Goal: Task Accomplishment & Management: Manage account settings

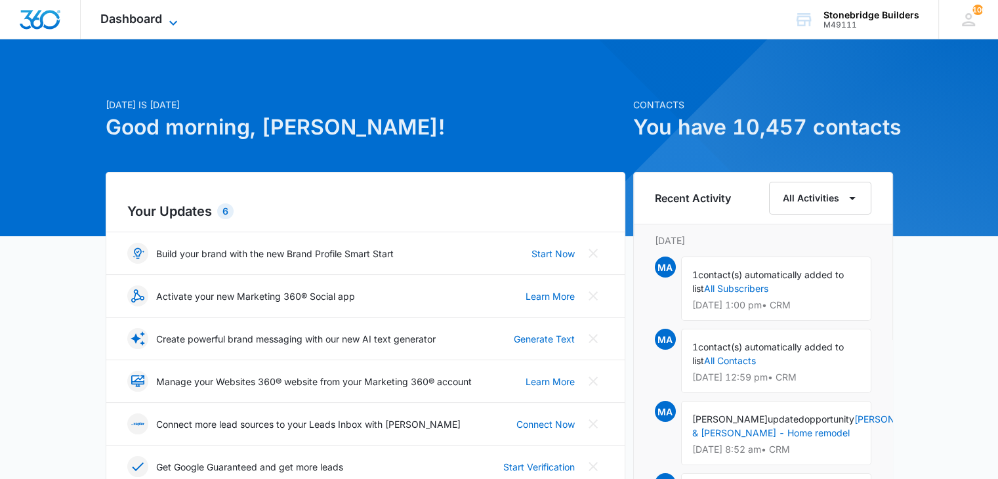
click at [180, 16] on icon at bounding box center [173, 23] width 16 height 16
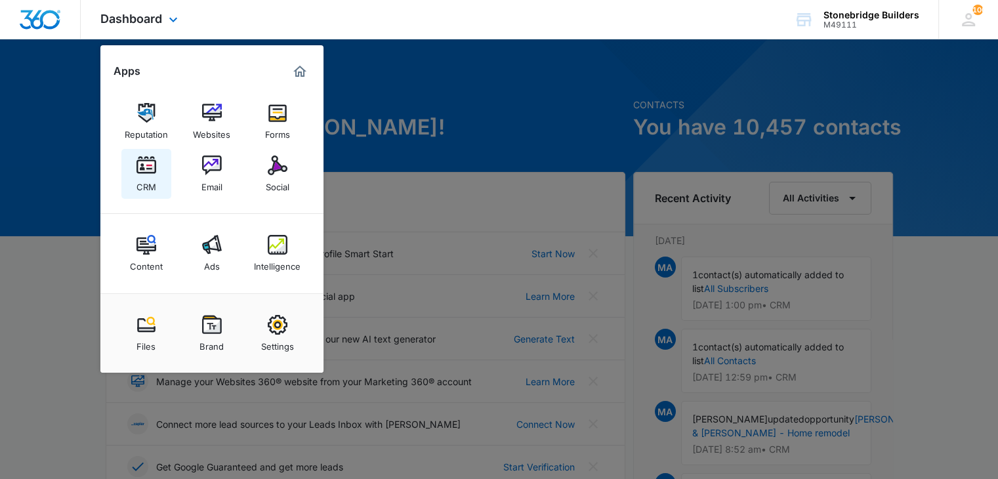
click at [141, 175] on div "CRM" at bounding box center [147, 183] width 20 height 17
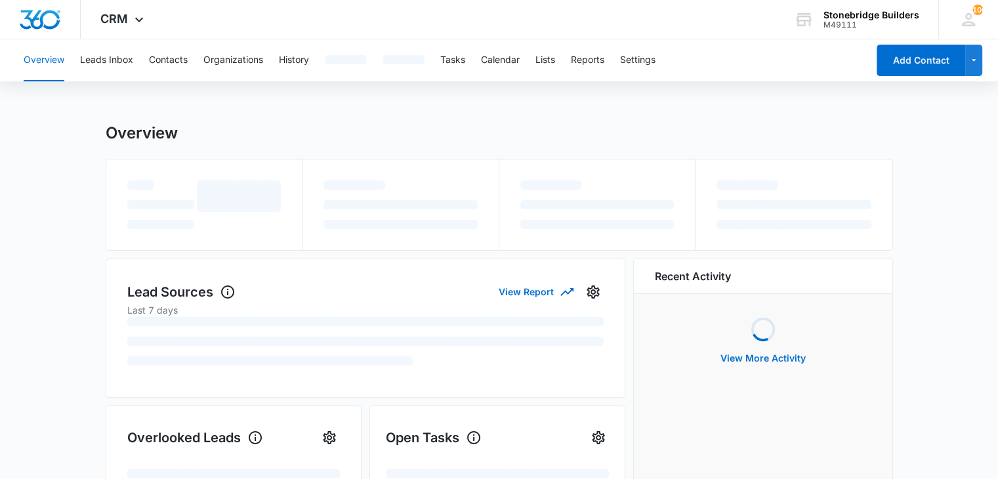
click at [419, 58] on div "button" at bounding box center [404, 59] width 42 height 9
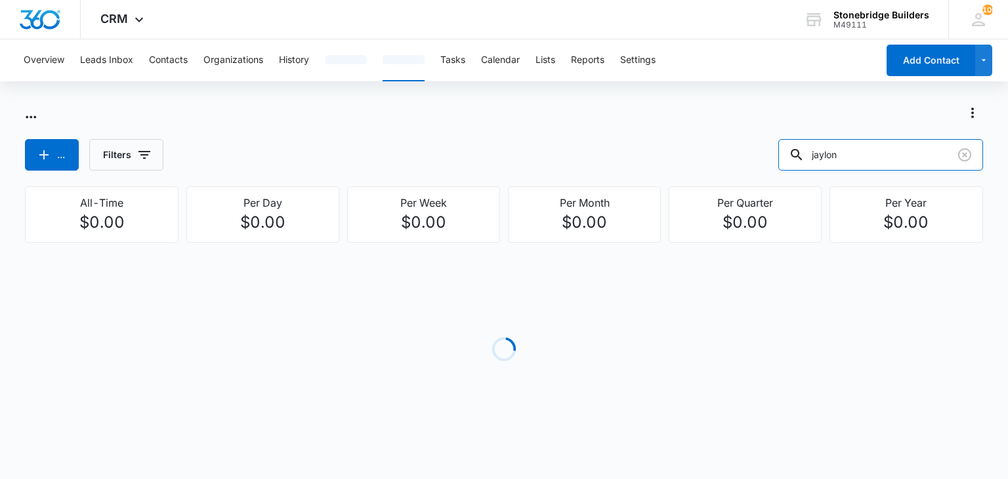
drag, startPoint x: 876, startPoint y: 153, endPoint x: 777, endPoint y: 154, distance: 99.1
click at [777, 154] on div "... Filters jaylon" at bounding box center [504, 155] width 958 height 32
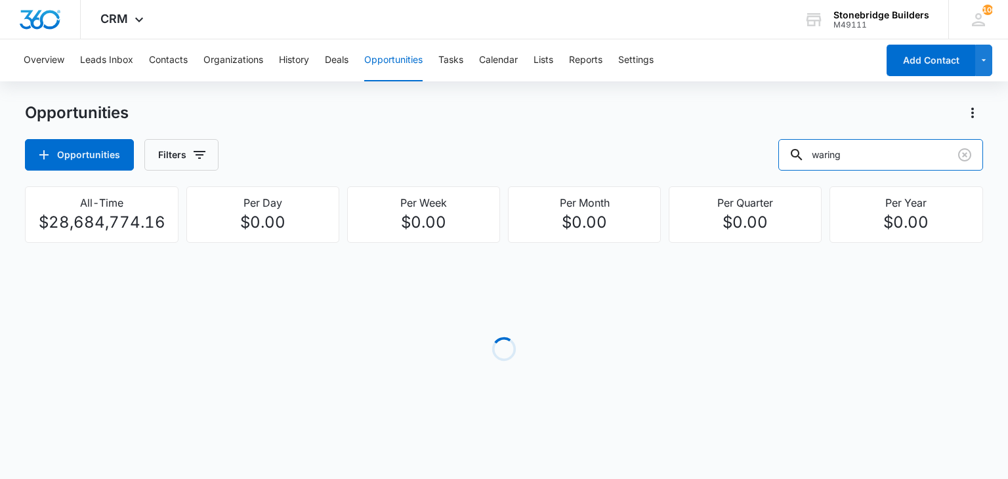
type input "waring"
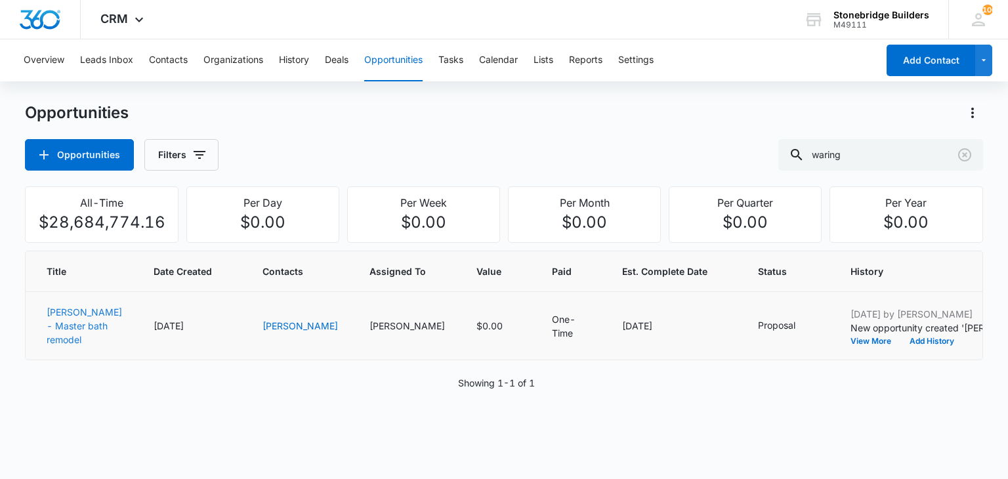
click at [58, 325] on link "[PERSON_NAME] - Master bath remodel" at bounding box center [84, 326] width 75 height 39
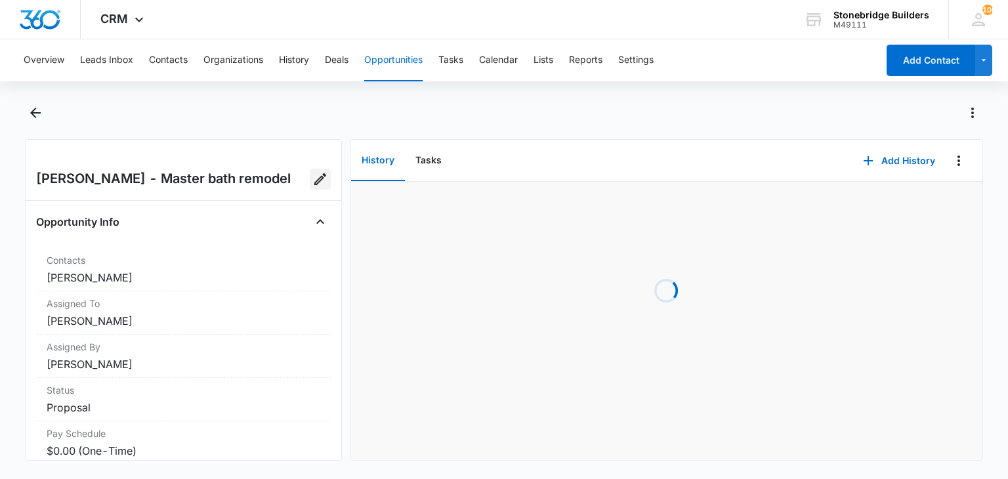
click at [312, 183] on icon "Edit Opportunity" at bounding box center [320, 179] width 16 height 16
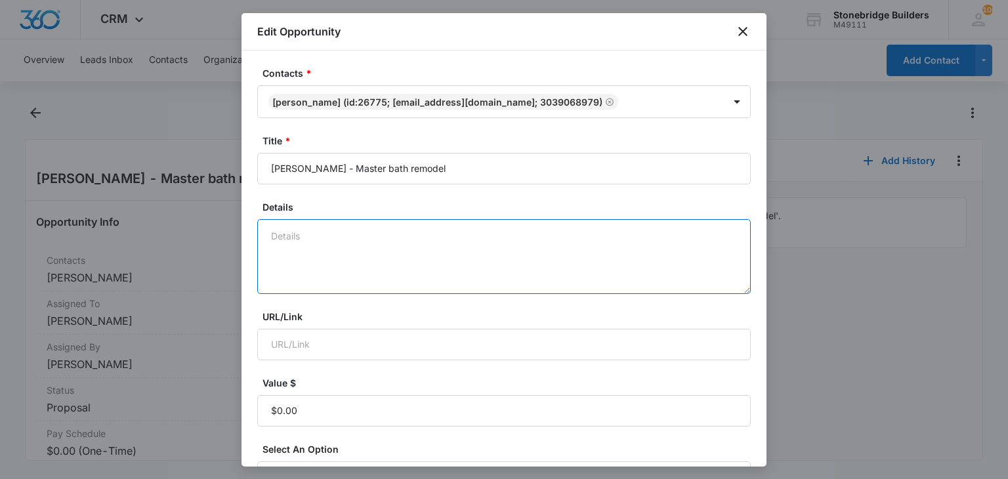
click at [333, 239] on textarea "Details" at bounding box center [504, 256] width 494 height 75
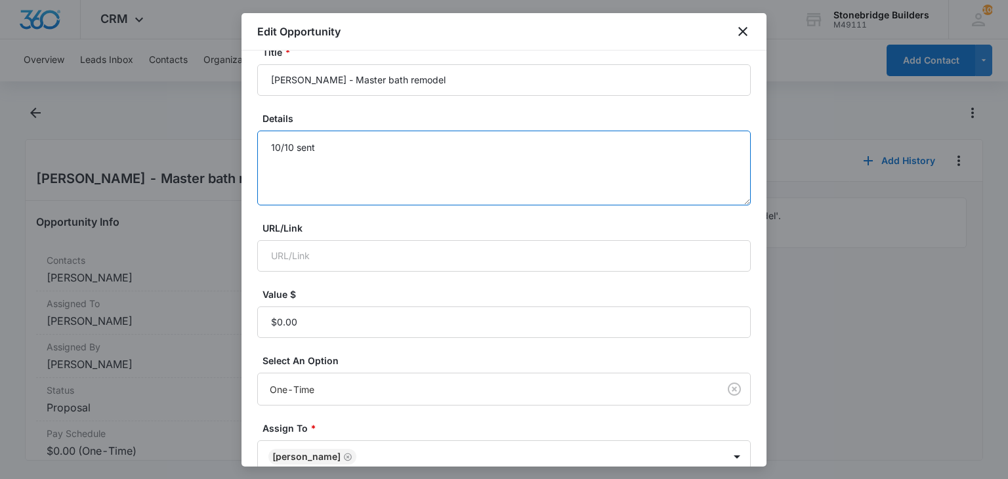
scroll to position [197, 0]
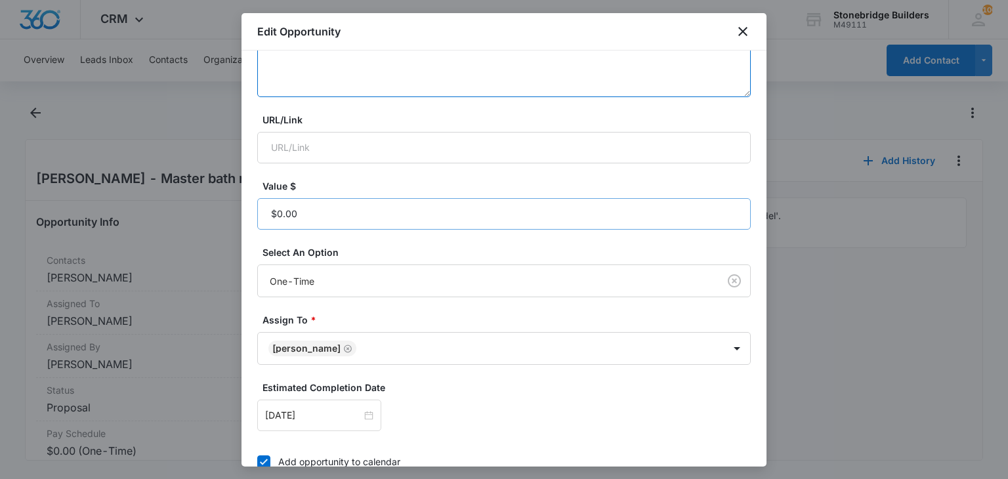
type textarea "10/10 sent"
click at [316, 212] on input "Value $" at bounding box center [504, 214] width 494 height 32
paste input "$63,358.55"
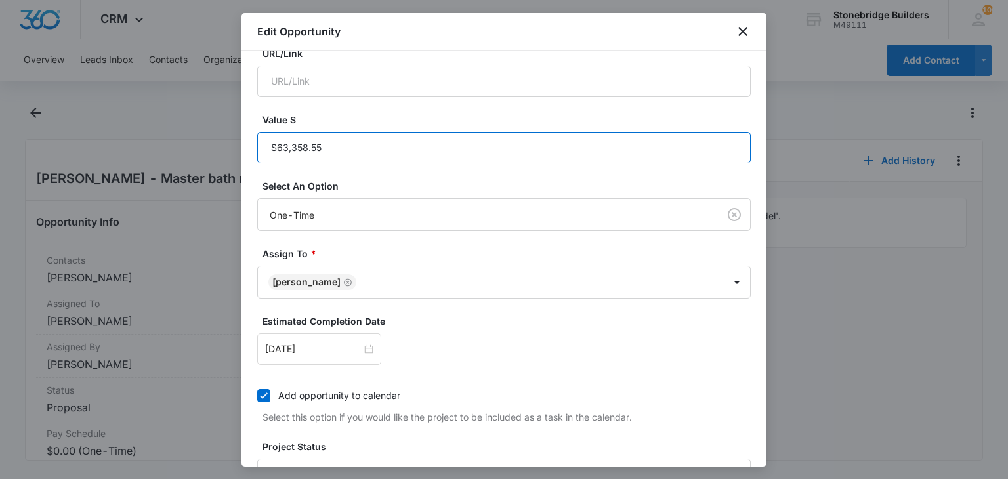
scroll to position [394, 0]
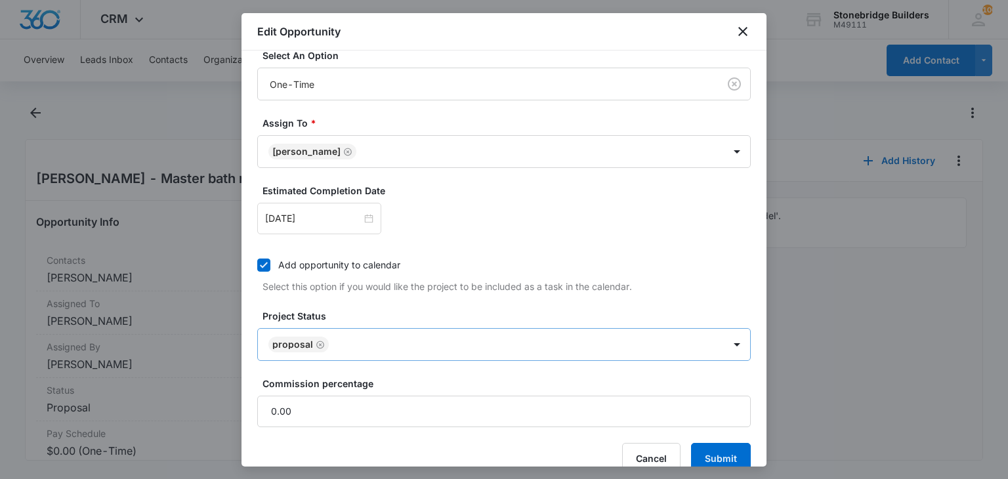
click at [318, 341] on icon "Remove Proposal" at bounding box center [320, 345] width 9 height 10
type input "$63,358.55"
click at [318, 341] on body "CRM Apps Reputation Websites Forms CRM Email Social Content Ads Intelligence Fi…" at bounding box center [504, 239] width 1008 height 479
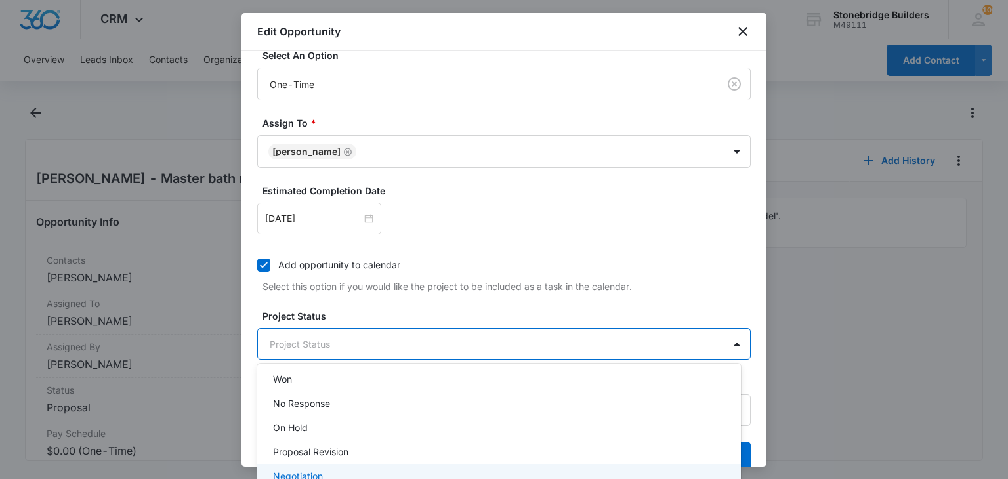
scroll to position [162, 0]
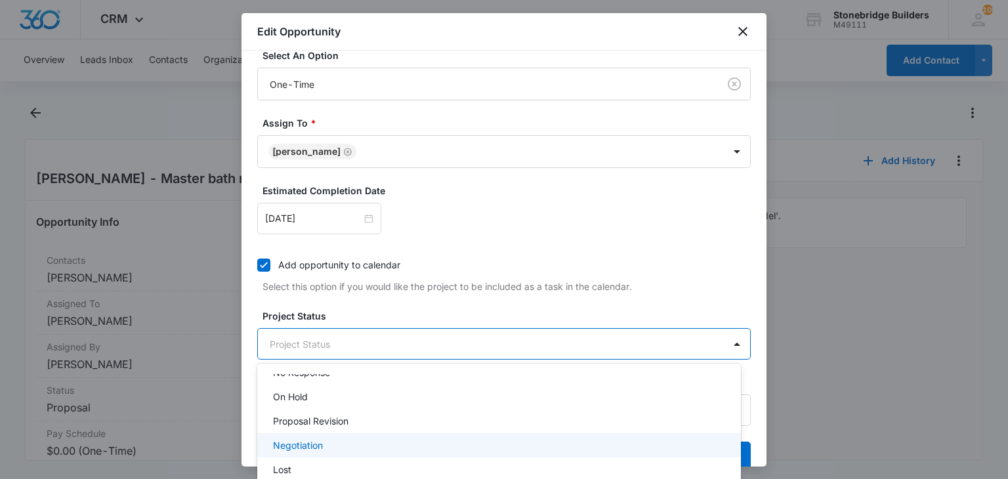
click at [310, 444] on p "Negotiation" at bounding box center [298, 445] width 50 height 14
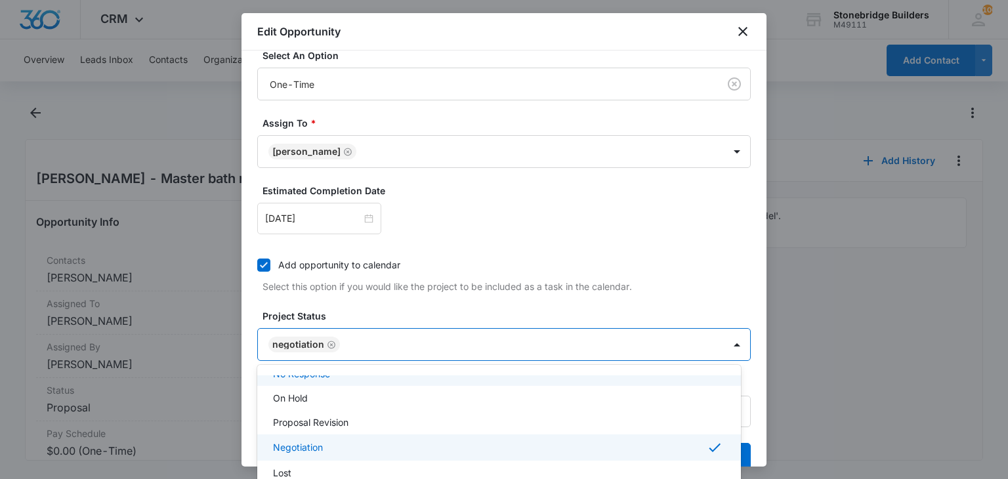
click at [370, 316] on div at bounding box center [504, 239] width 1008 height 479
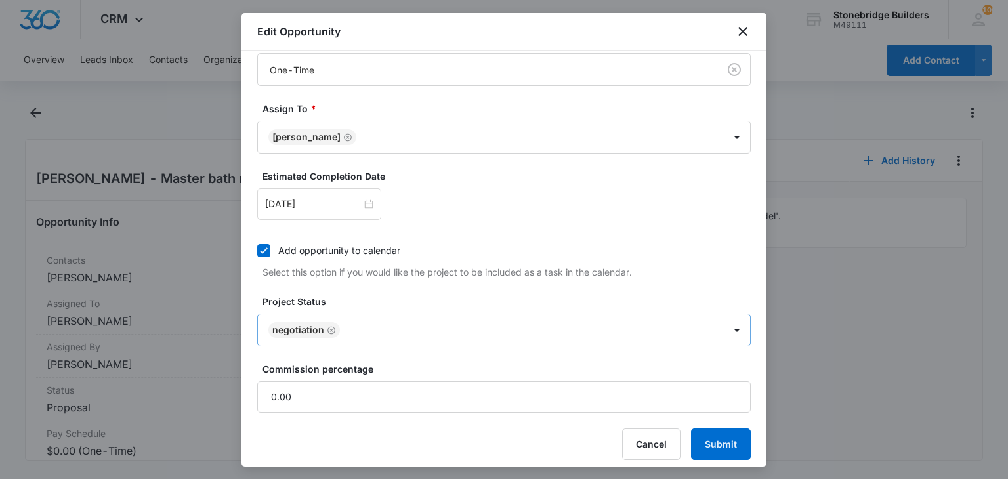
scroll to position [416, 0]
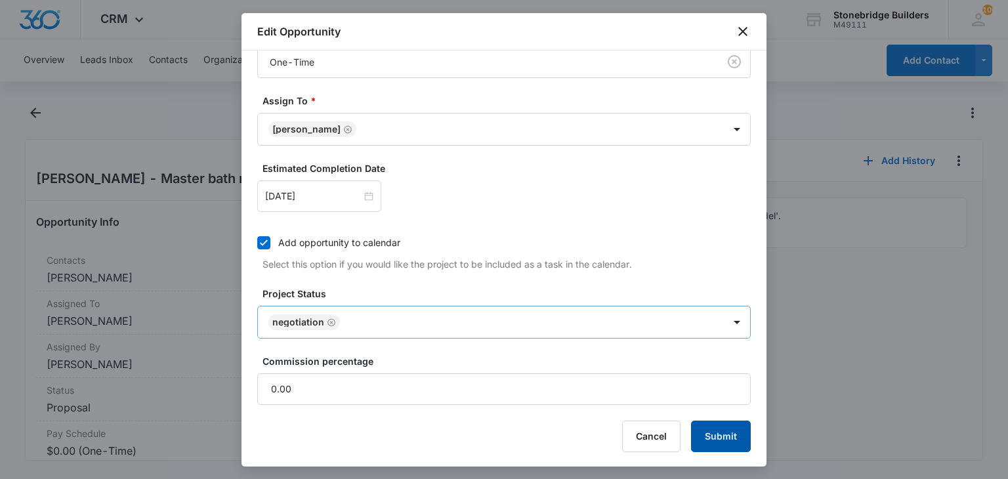
click at [706, 448] on button "Submit" at bounding box center [721, 437] width 60 height 32
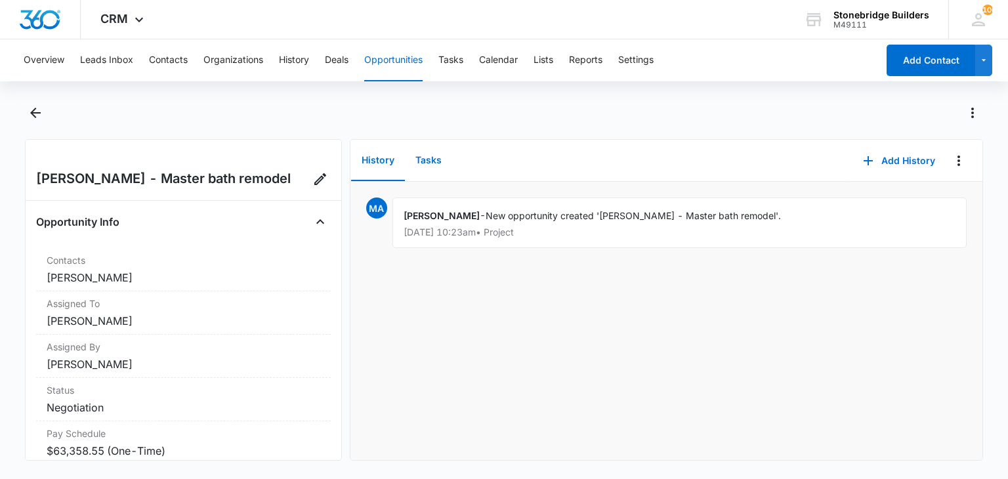
click at [421, 163] on button "Tasks" at bounding box center [428, 160] width 47 height 41
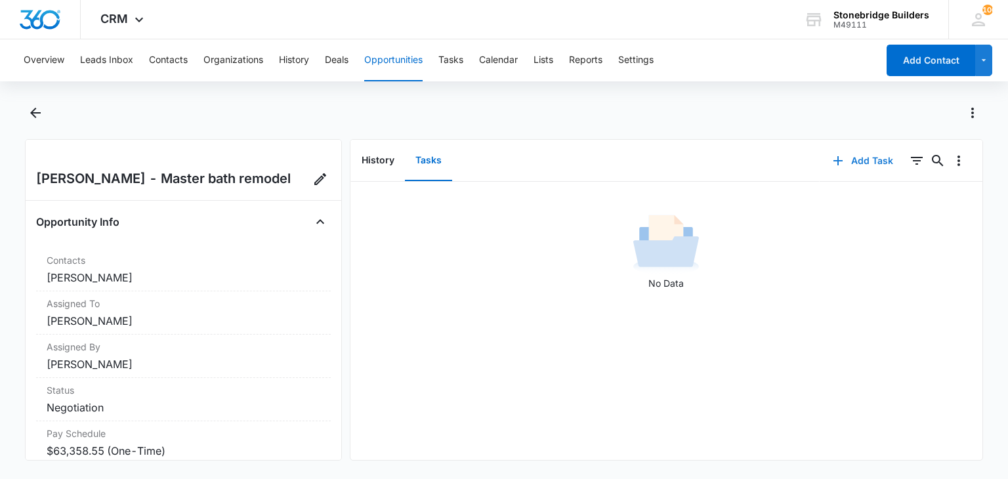
click at [830, 162] on icon "button" at bounding box center [838, 161] width 16 height 16
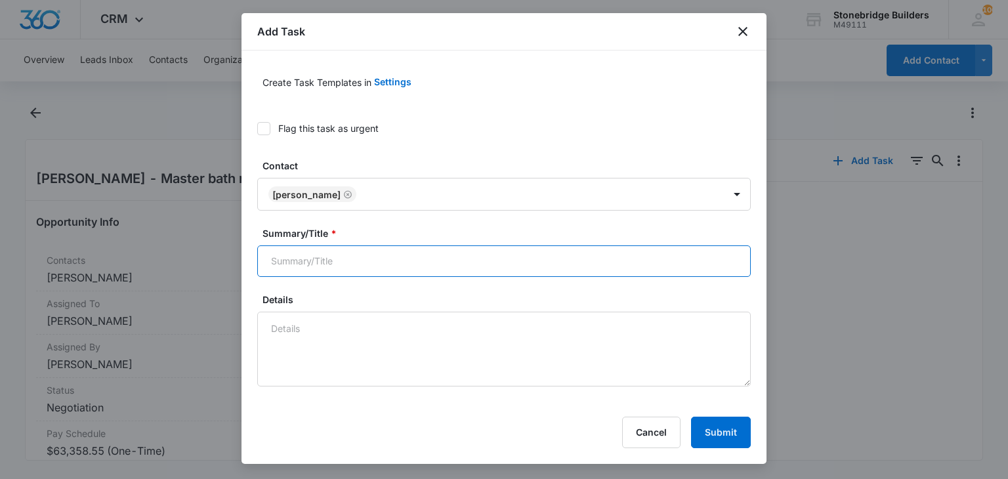
click at [349, 274] on input "Summary/Title *" at bounding box center [504, 261] width 494 height 32
type input "[PERSON_NAME] master bath check"
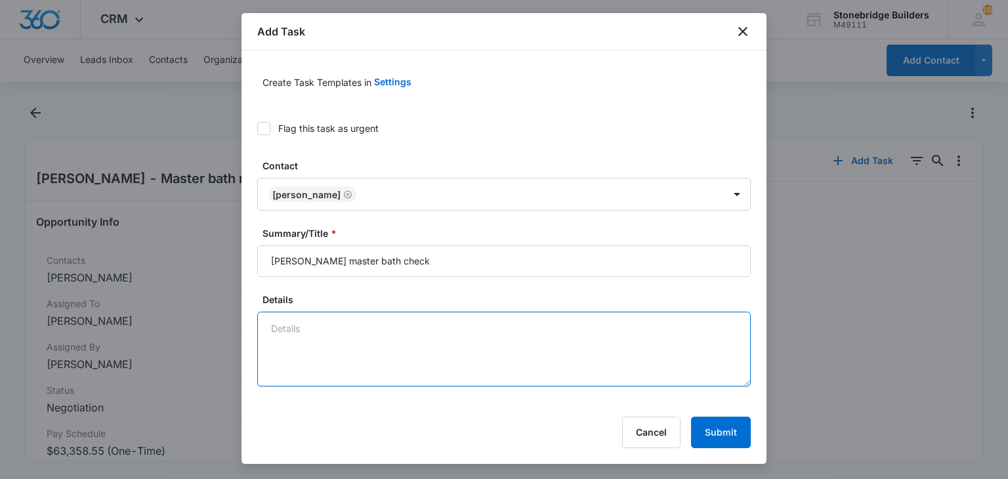
click at [340, 319] on textarea "Details" at bounding box center [504, 349] width 494 height 75
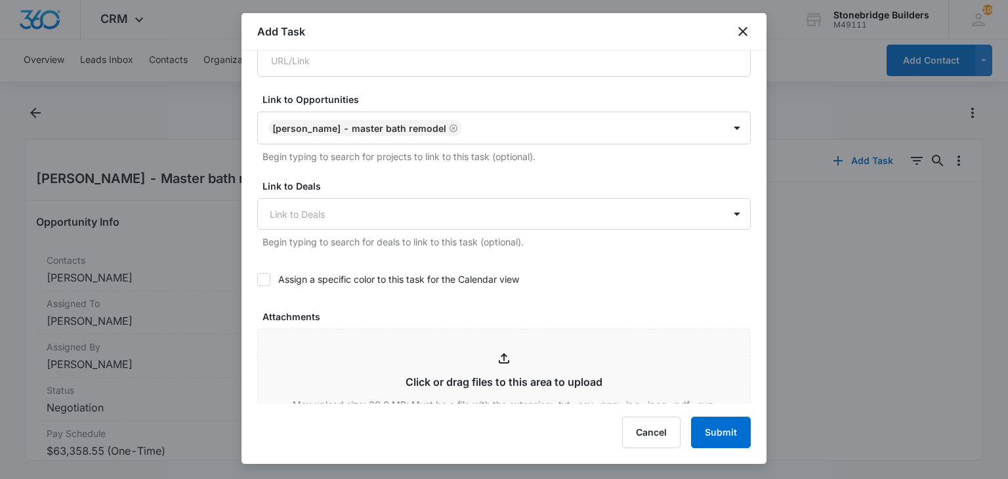
scroll to position [459, 0]
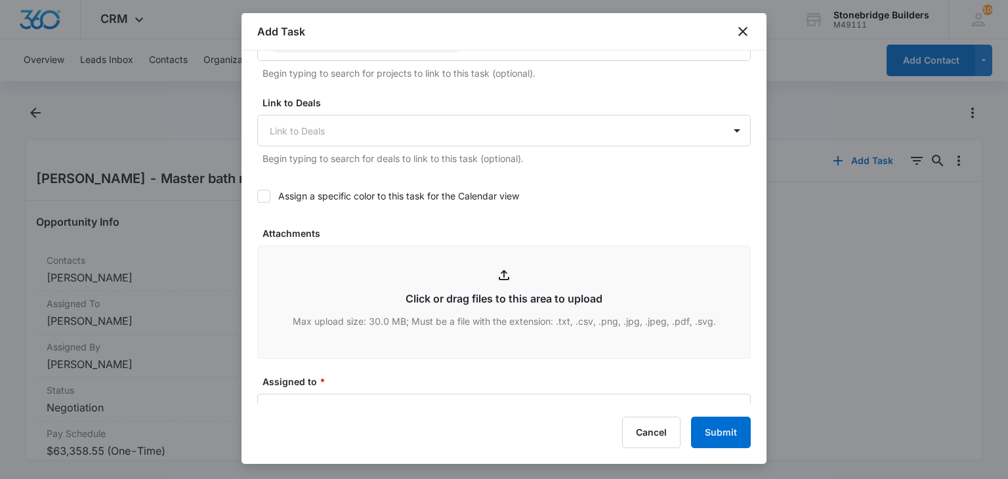
type textarea "10/10 sent"
click at [265, 197] on icon at bounding box center [264, 196] width 12 height 12
click at [257, 196] on input "Assign a specific color to this task for the Calendar view" at bounding box center [257, 196] width 0 height 0
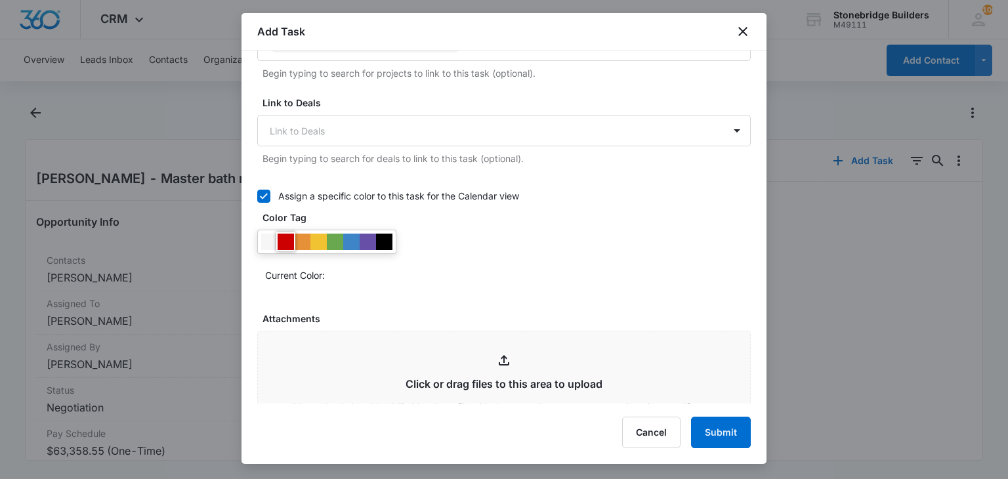
click at [288, 237] on div at bounding box center [286, 242] width 16 height 16
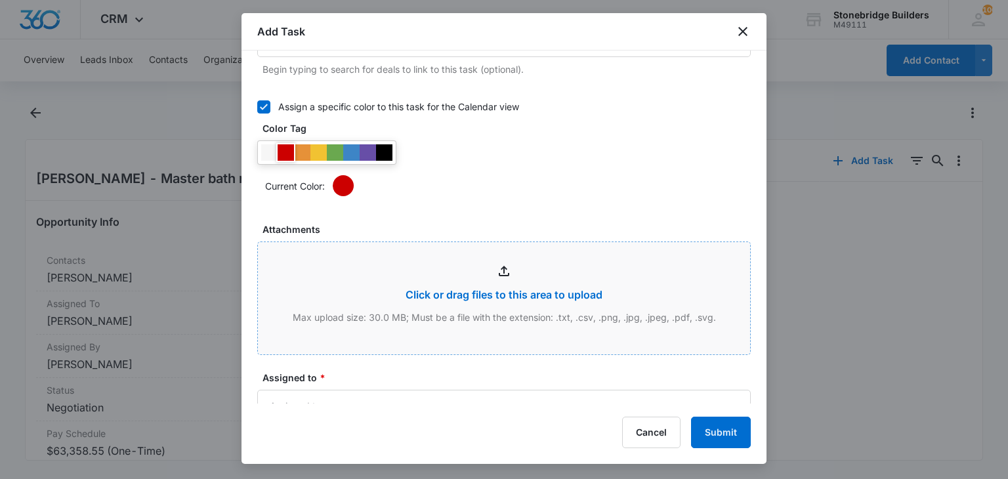
scroll to position [656, 0]
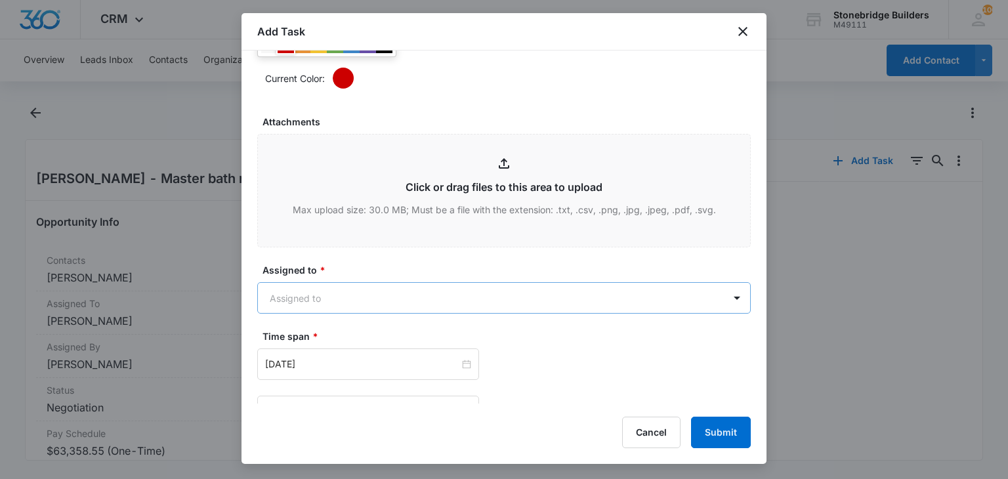
click at [304, 305] on body "CRM Apps Reputation Websites Forms CRM Email Social Content Ads Intelligence Fi…" at bounding box center [504, 239] width 1008 height 479
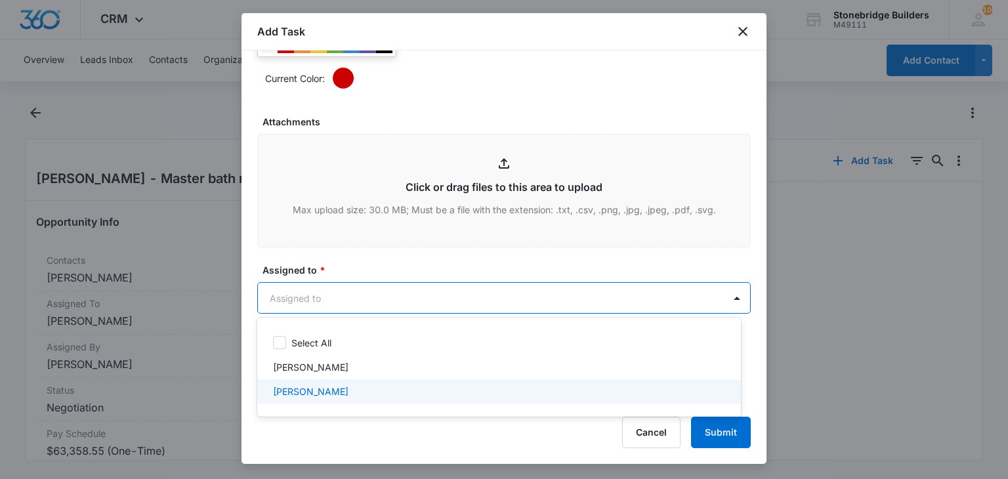
click at [324, 387] on p "[PERSON_NAME]" at bounding box center [310, 392] width 75 height 14
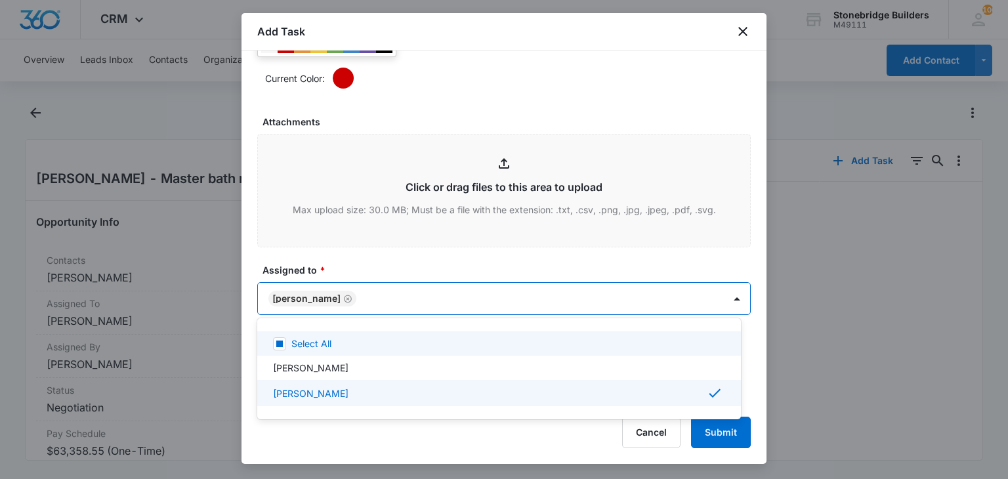
click at [351, 272] on div at bounding box center [504, 239] width 1008 height 479
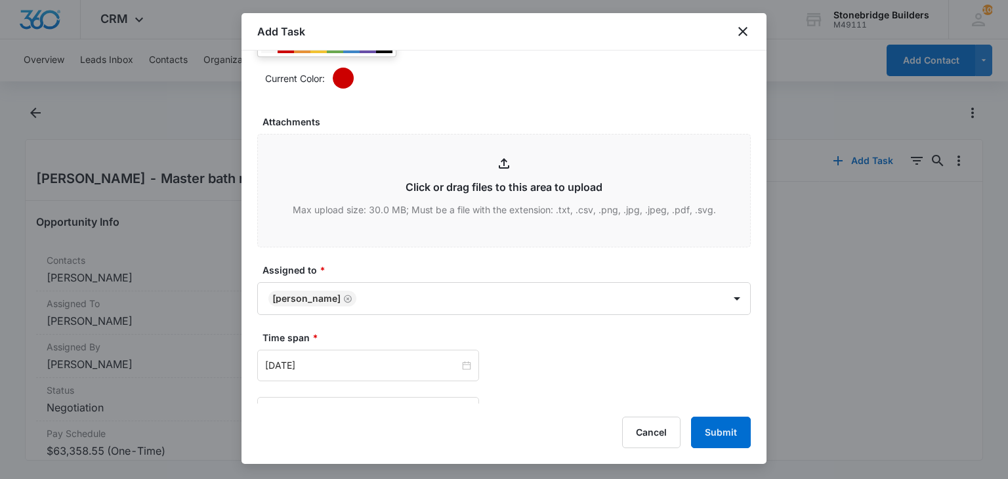
scroll to position [895, 0]
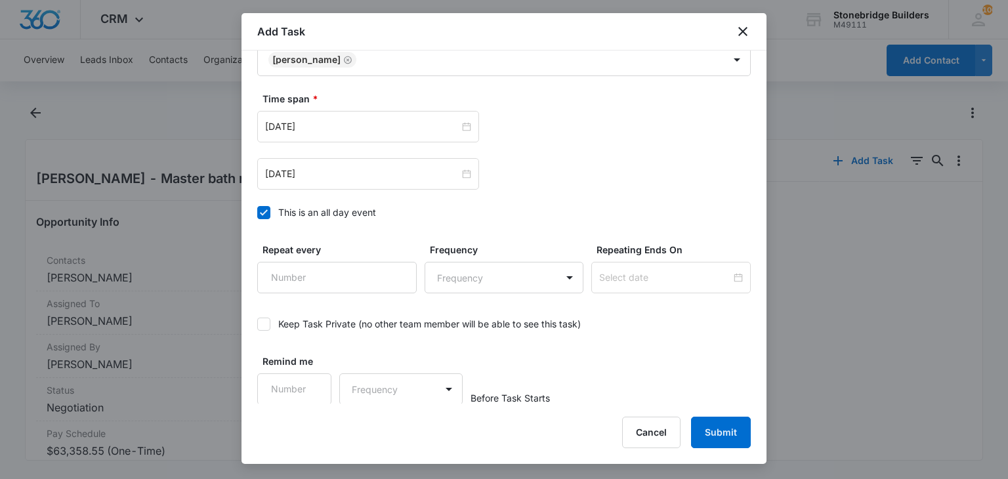
click at [264, 213] on icon at bounding box center [264, 213] width 12 height 12
click at [257, 213] on input "This is an all day event" at bounding box center [257, 213] width 0 height 0
click at [290, 123] on input "[DATE]" at bounding box center [362, 126] width 194 height 14
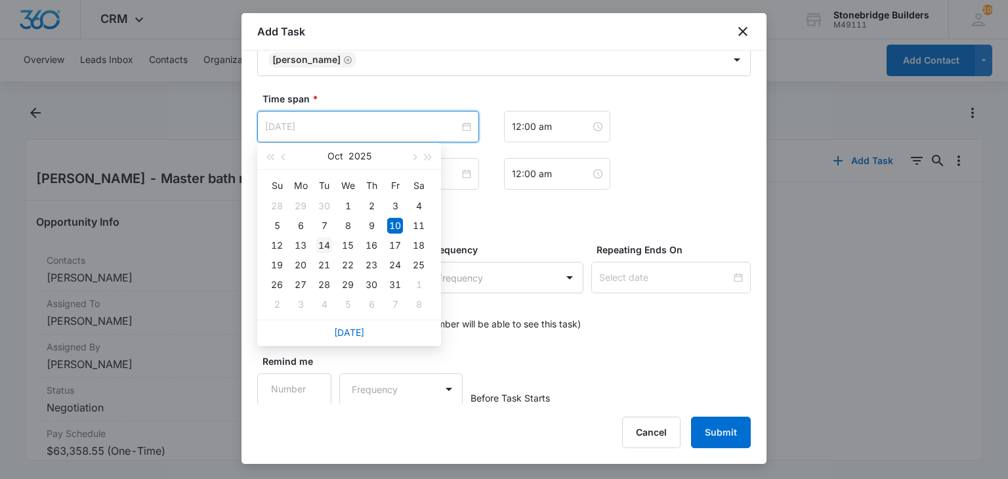
type input "[DATE]"
click at [323, 247] on div "14" at bounding box center [324, 246] width 16 height 16
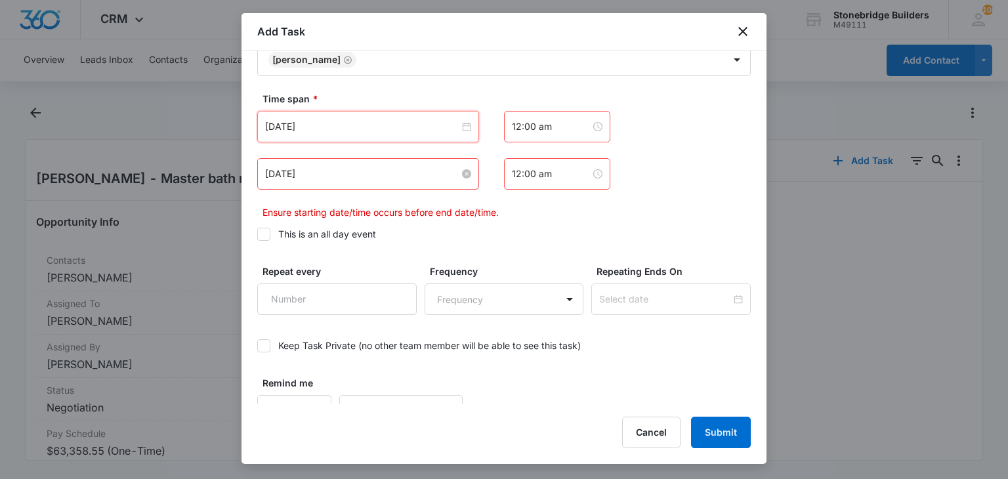
click at [292, 175] on input "[DATE]" at bounding box center [362, 174] width 194 height 14
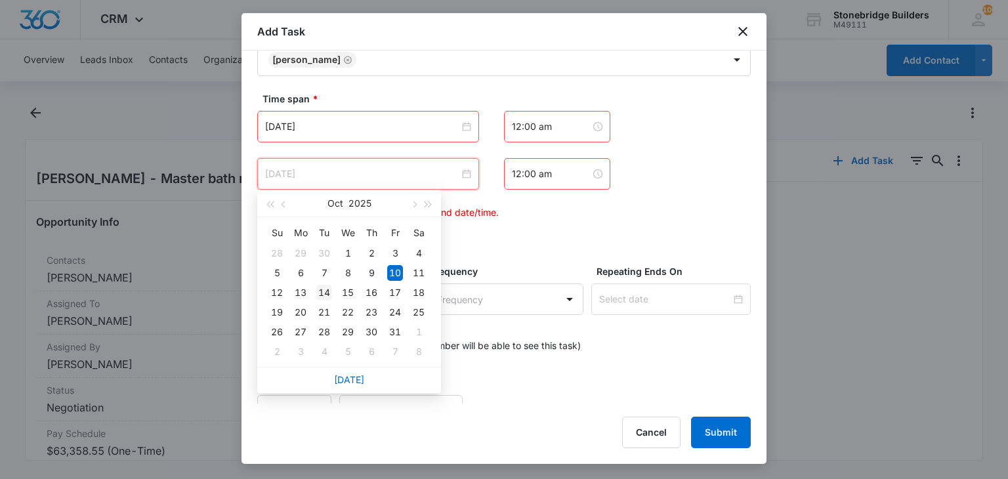
type input "[DATE]"
click at [322, 291] on div "14" at bounding box center [324, 293] width 16 height 16
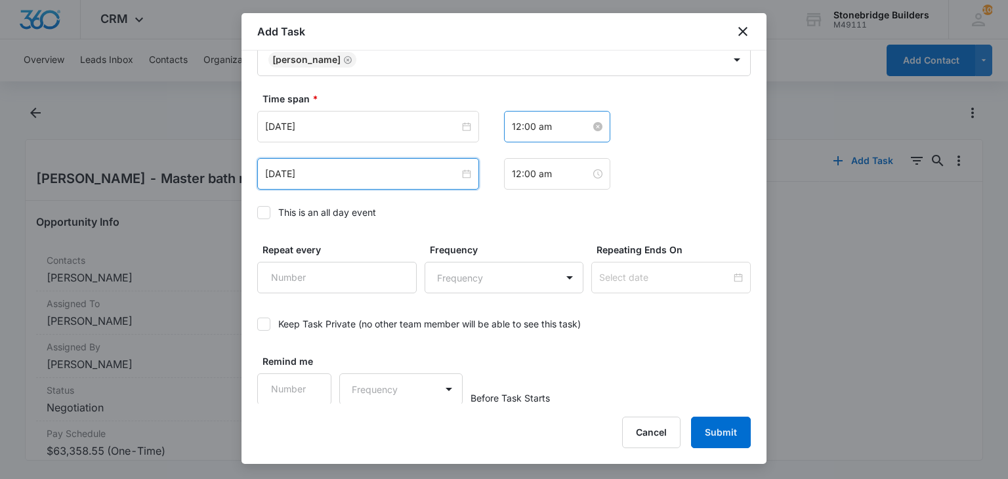
click at [512, 123] on input "12:00 am" at bounding box center [551, 126] width 79 height 14
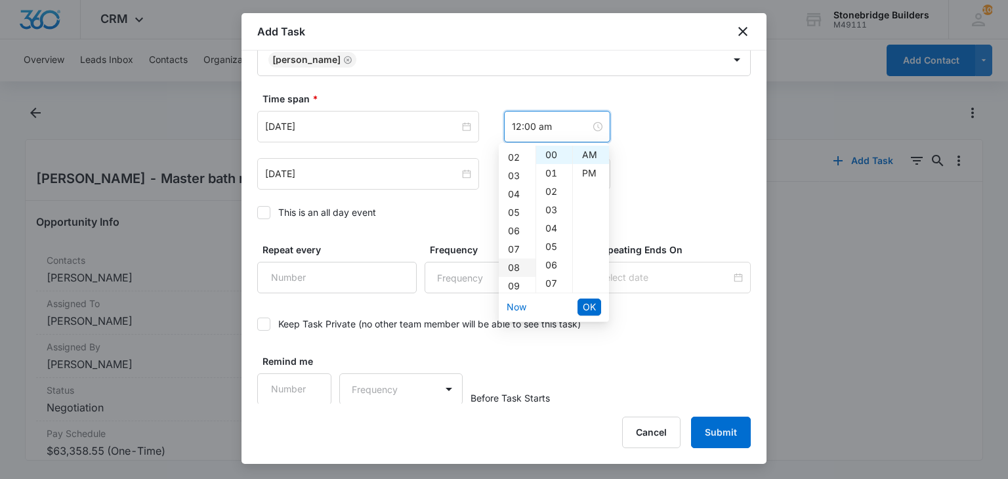
scroll to position [131, 0]
click at [512, 171] on div "08" at bounding box center [517, 170] width 37 height 18
type input "8:00 am"
click at [587, 300] on span "OK" at bounding box center [589, 307] width 13 height 14
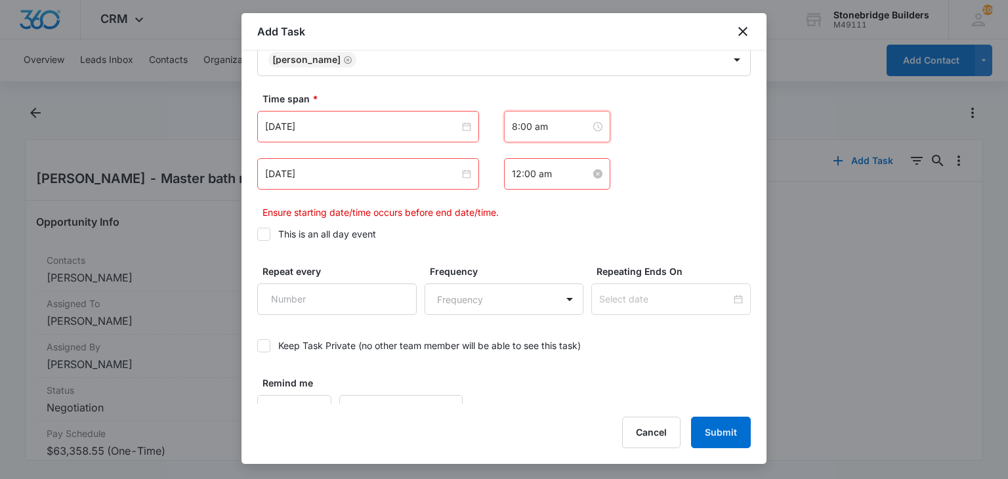
click at [512, 174] on input "12:00 am" at bounding box center [551, 174] width 79 height 14
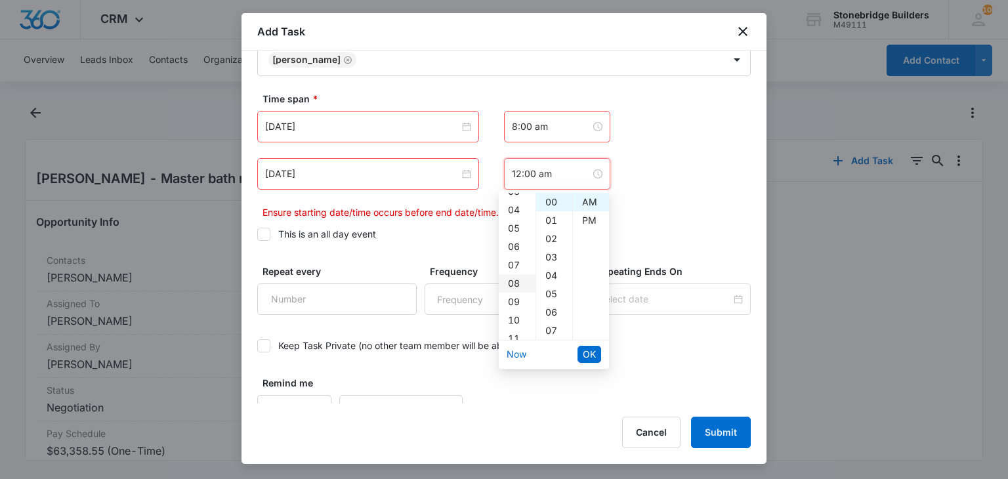
click at [513, 279] on div "08" at bounding box center [517, 283] width 37 height 18
click at [546, 331] on div "07" at bounding box center [554, 331] width 36 height 18
type input "8:07 am"
click at [588, 352] on span "OK" at bounding box center [589, 354] width 13 height 14
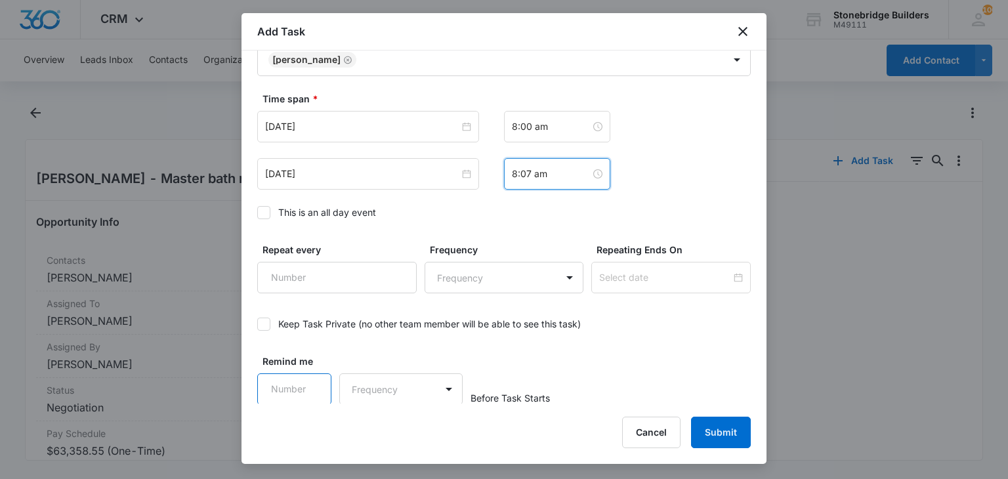
click at [276, 390] on input "Remind me" at bounding box center [294, 389] width 74 height 32
type input "15"
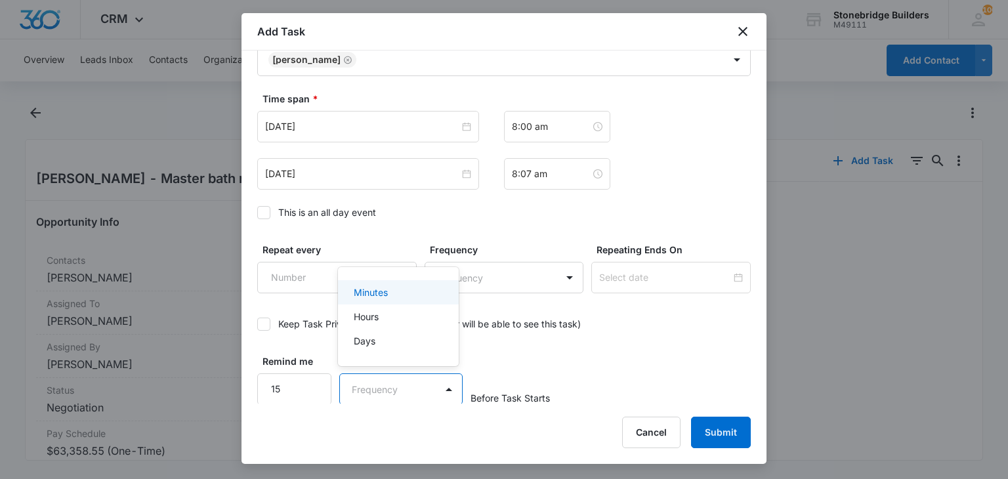
click at [371, 381] on body "CRM Apps Reputation Websites Forms CRM Email Social Content Ads Intelligence Fi…" at bounding box center [504, 239] width 1008 height 479
click at [369, 299] on p "Minutes" at bounding box center [371, 293] width 34 height 14
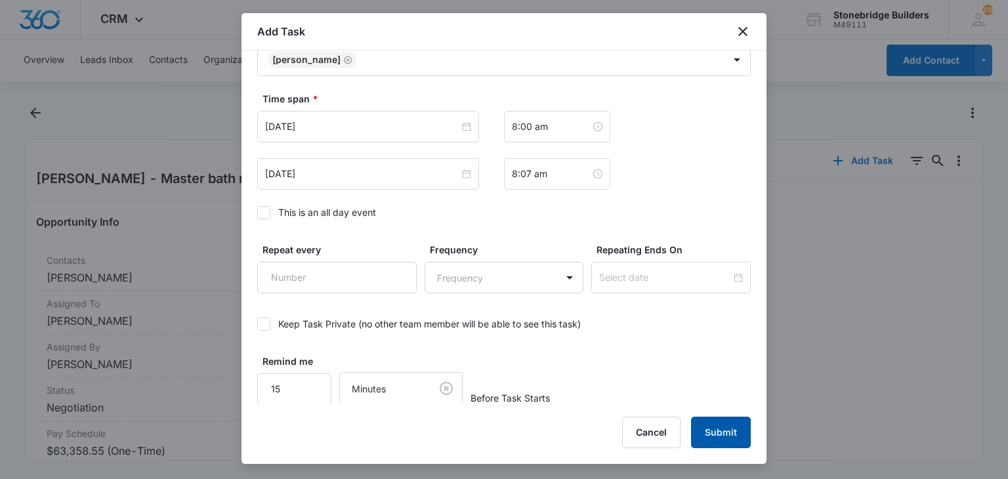
click at [740, 429] on button "Submit" at bounding box center [721, 433] width 60 height 32
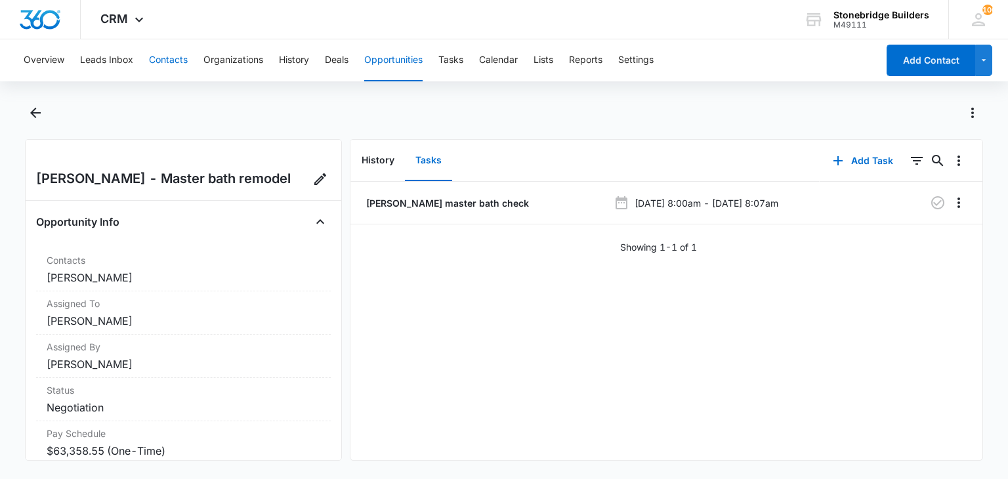
click at [175, 58] on button "Contacts" at bounding box center [168, 60] width 39 height 42
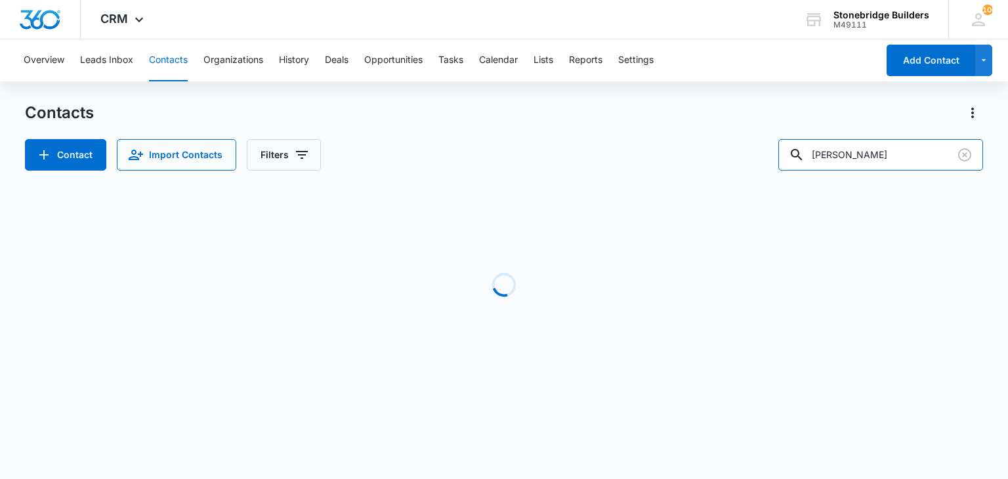
drag, startPoint x: 873, startPoint y: 157, endPoint x: 761, endPoint y: 136, distance: 113.5
click at [762, 137] on div "Contacts Contact Import Contacts Filters [PERSON_NAME]" at bounding box center [504, 136] width 958 height 68
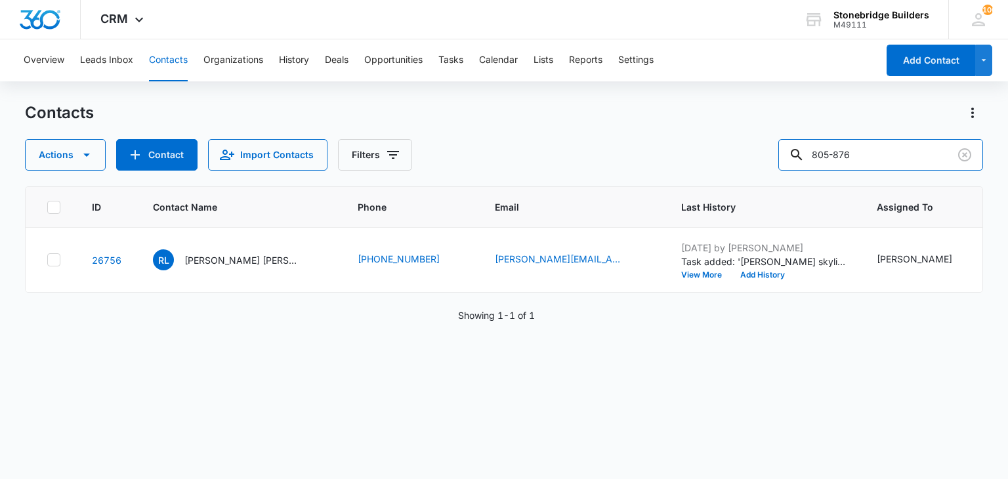
type input "805-876"
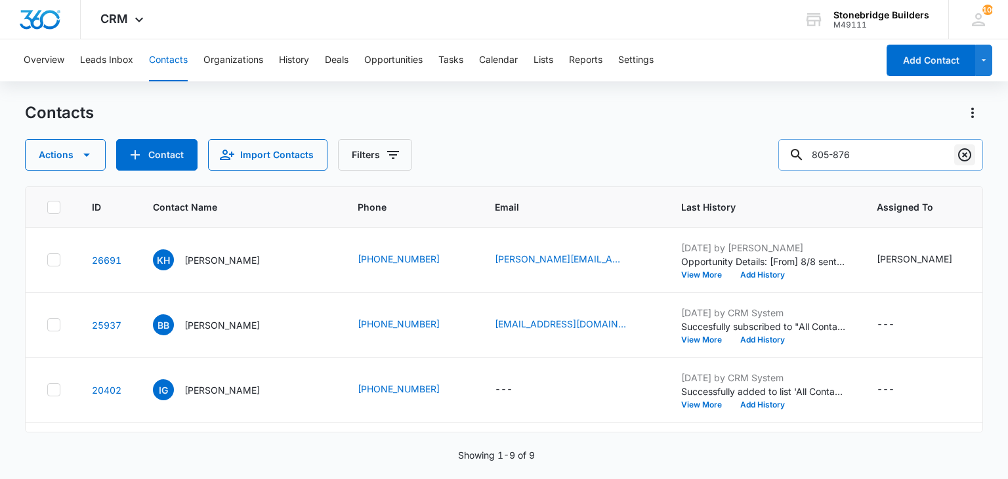
click at [961, 148] on icon "Clear" at bounding box center [965, 155] width 16 height 16
